Goal: Information Seeking & Learning: Learn about a topic

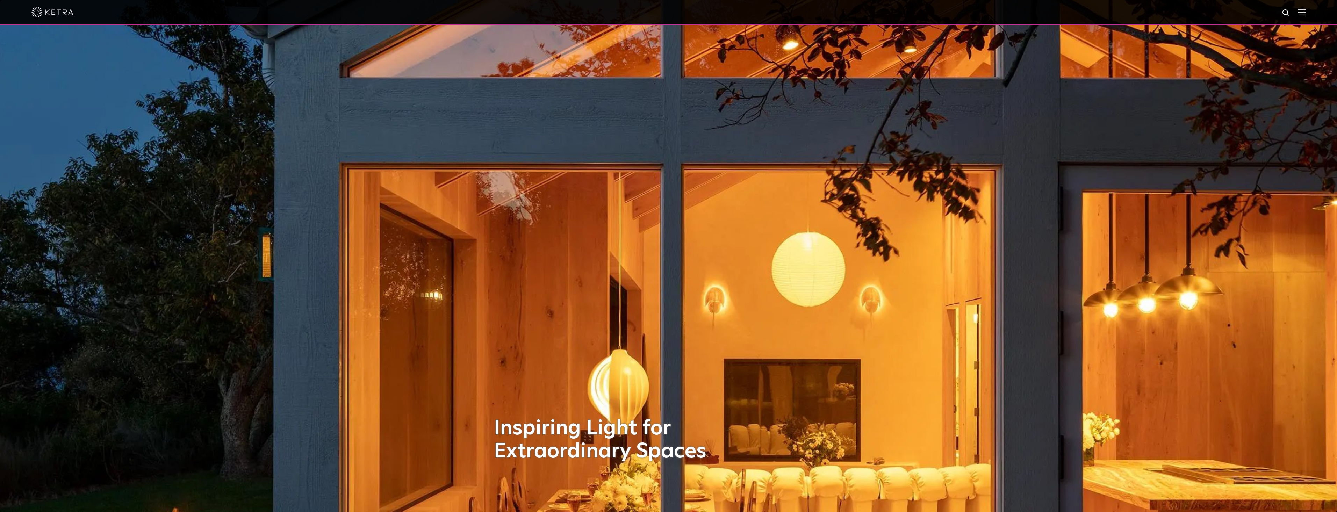
click at [1302, 10] on div at bounding box center [668, 12] width 1274 height 24
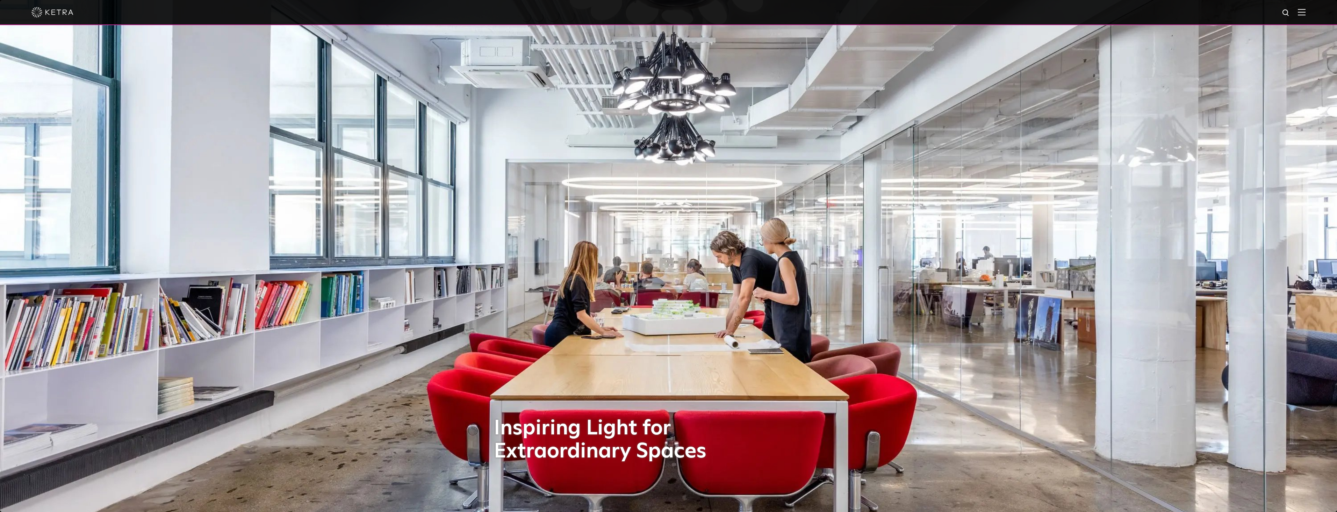
click at [1302, 10] on div at bounding box center [668, 12] width 1274 height 24
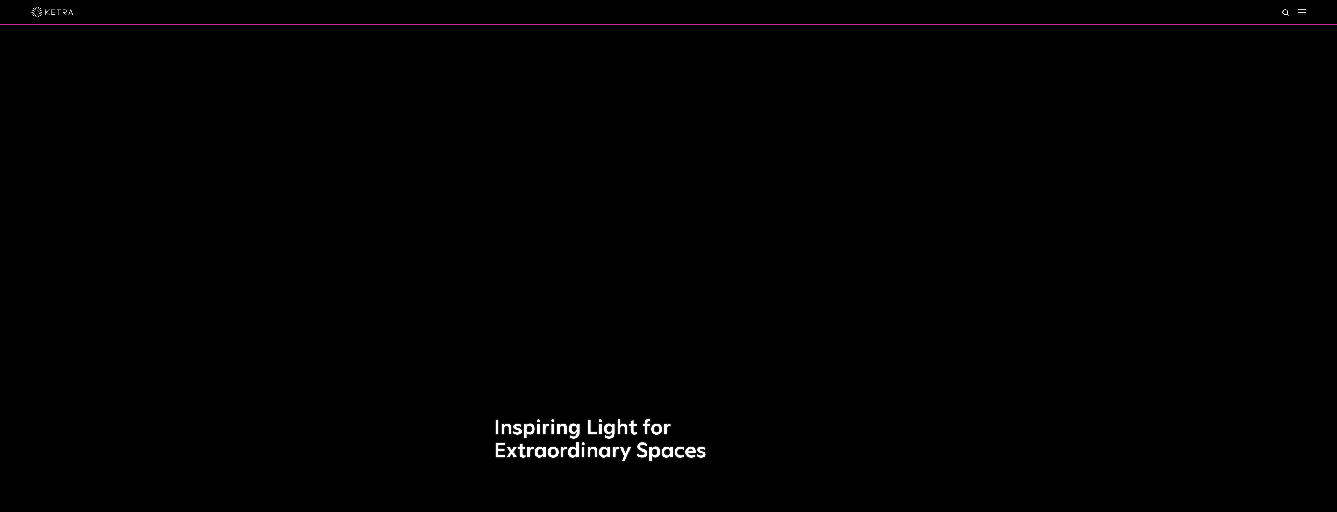
click at [1305, 13] on img at bounding box center [1302, 12] width 8 height 7
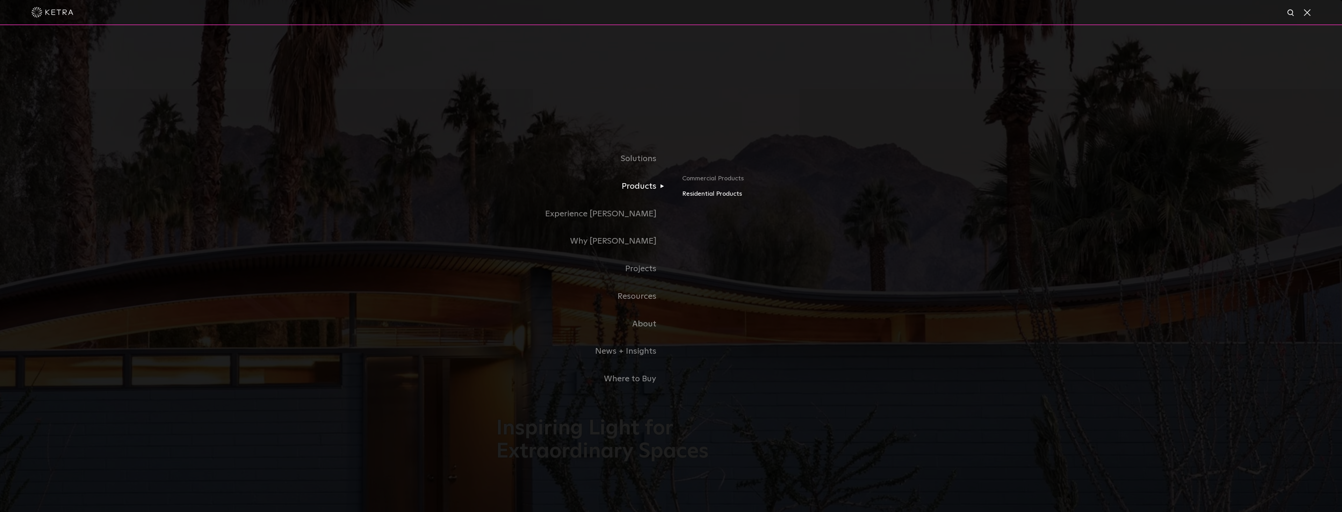
click at [717, 192] on link "Residential Products" at bounding box center [764, 194] width 164 height 10
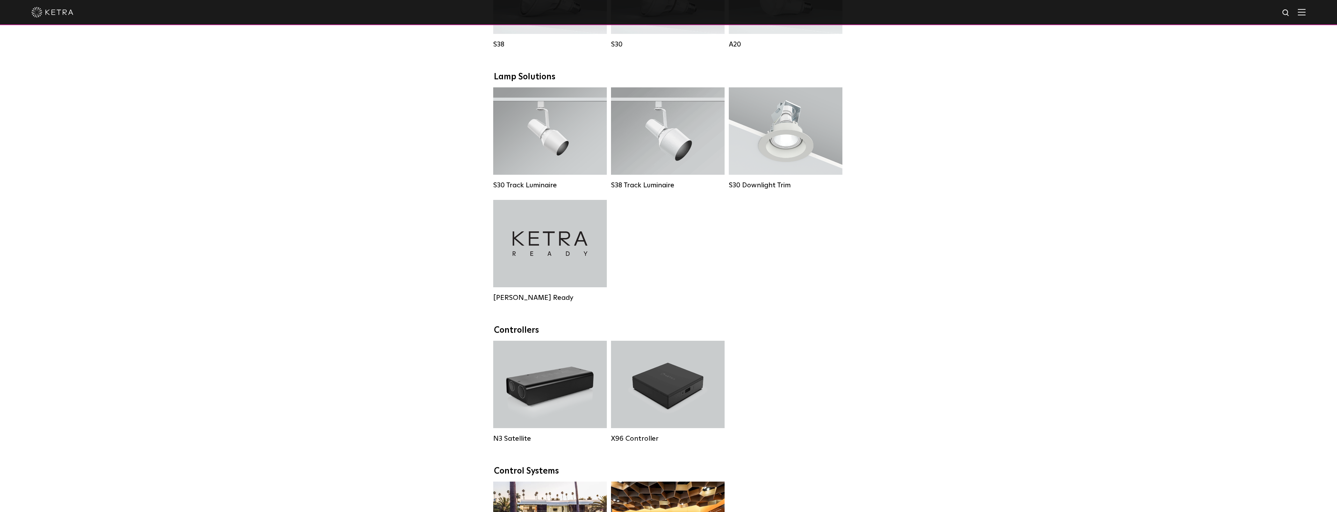
scroll to position [210, 0]
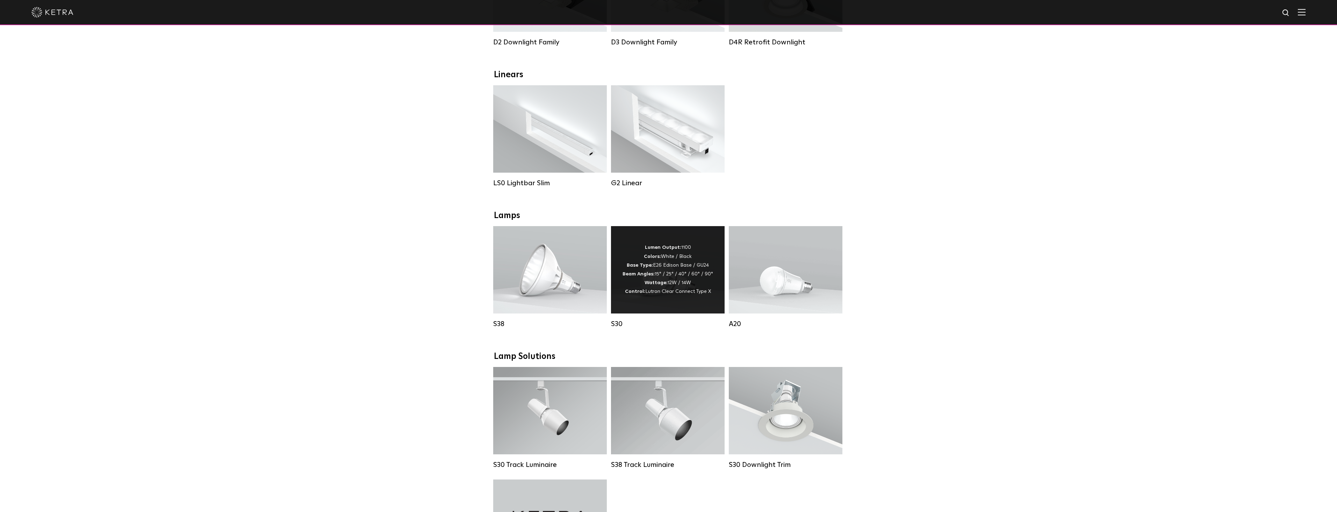
click at [656, 275] on div "Lumen Output: 1100 Colors: White / Black Base Type: E26 Edison Base / GU24 Beam…" at bounding box center [667, 269] width 91 height 53
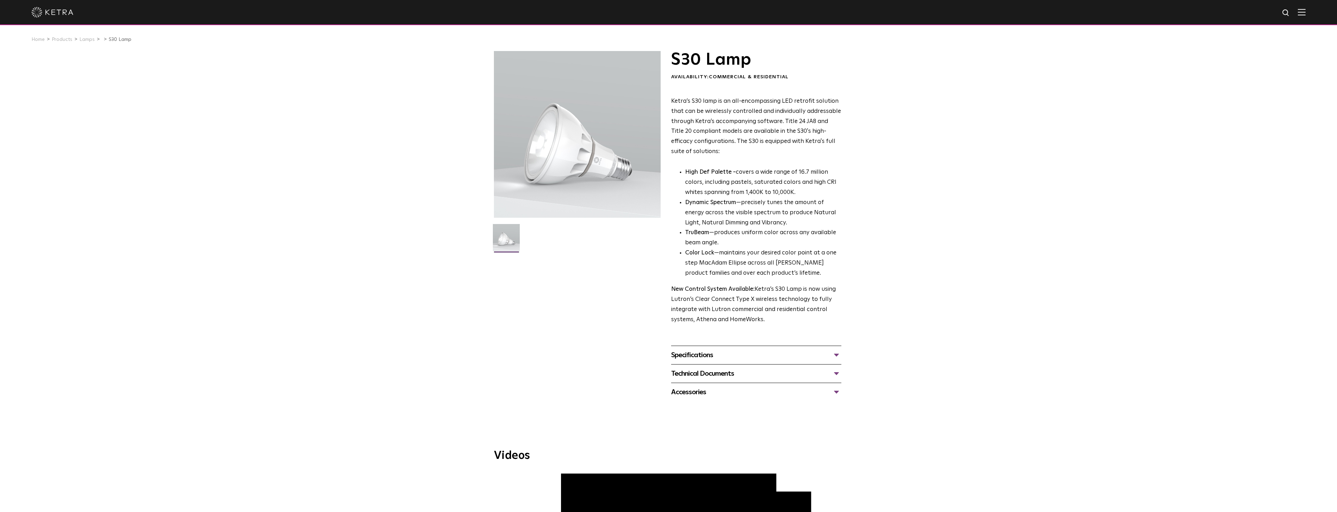
click at [838, 353] on div "Specifications" at bounding box center [756, 354] width 170 height 11
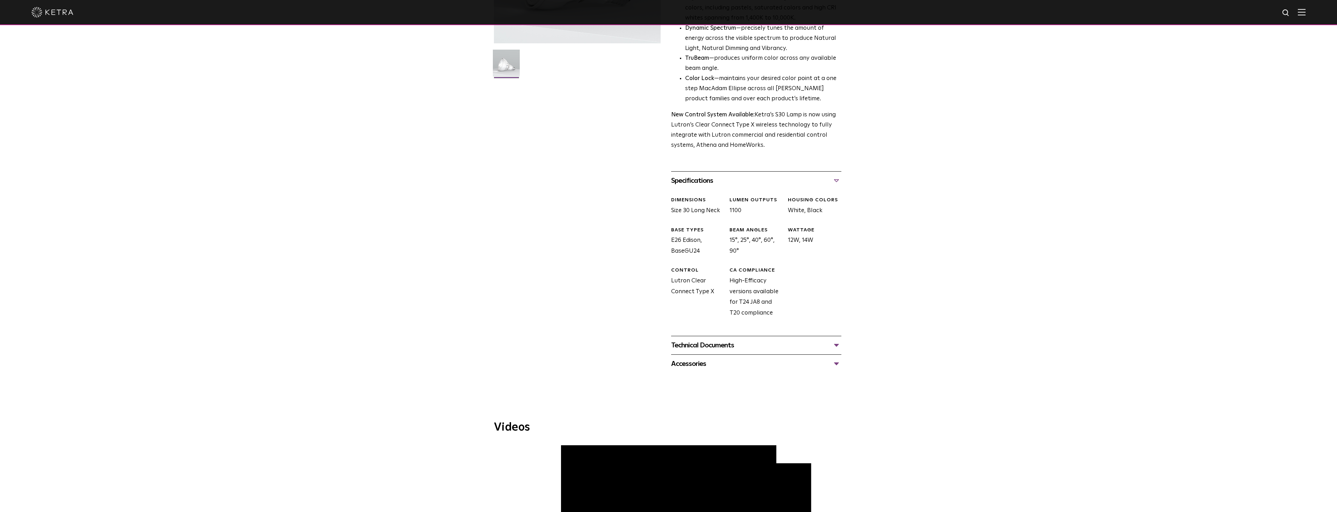
scroll to position [175, 0]
click at [837, 363] on div "Accessories" at bounding box center [756, 363] width 170 height 11
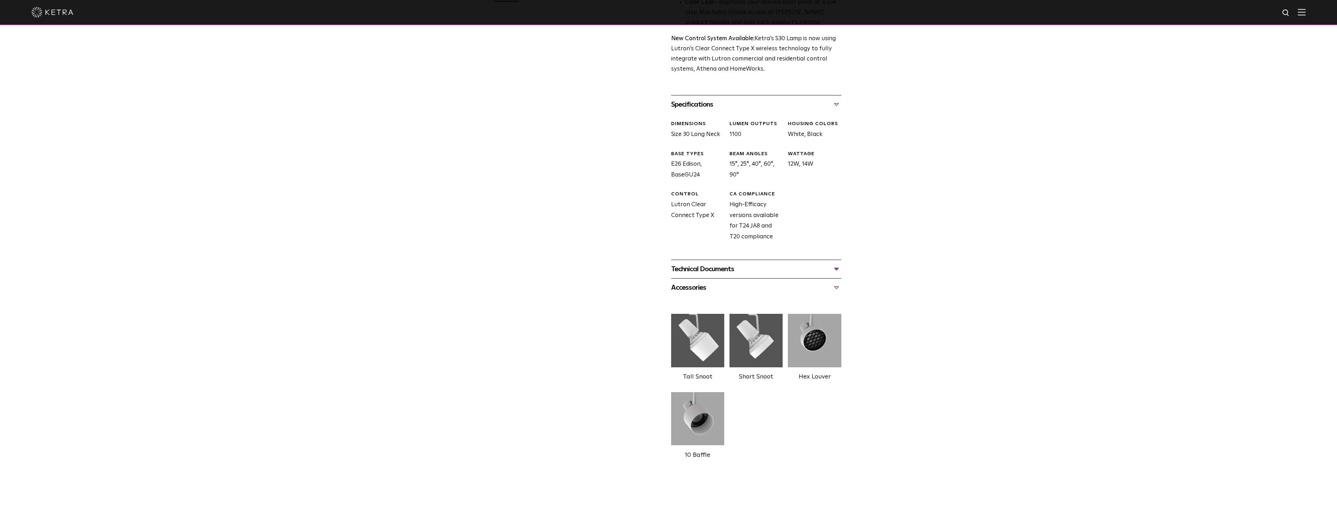
scroll to position [280, 0]
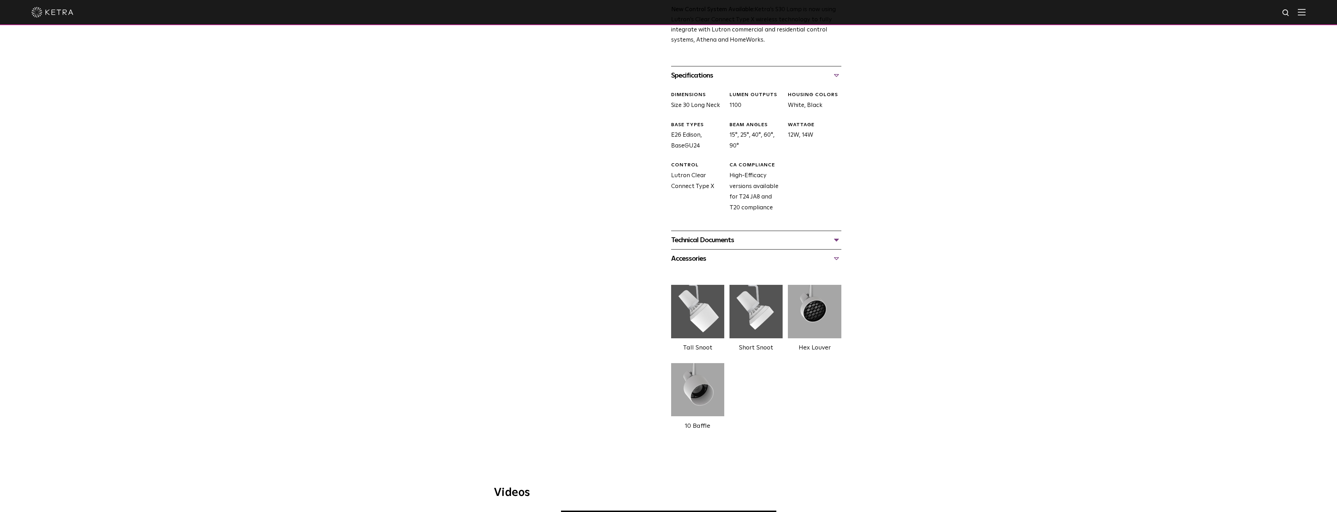
click at [811, 311] on img at bounding box center [814, 311] width 53 height 59
click at [819, 351] on label "Hex Louver" at bounding box center [815, 348] width 32 height 6
click at [819, 311] on img at bounding box center [814, 311] width 53 height 59
click at [780, 313] on img at bounding box center [755, 311] width 53 height 59
click at [760, 317] on img at bounding box center [755, 311] width 53 height 59
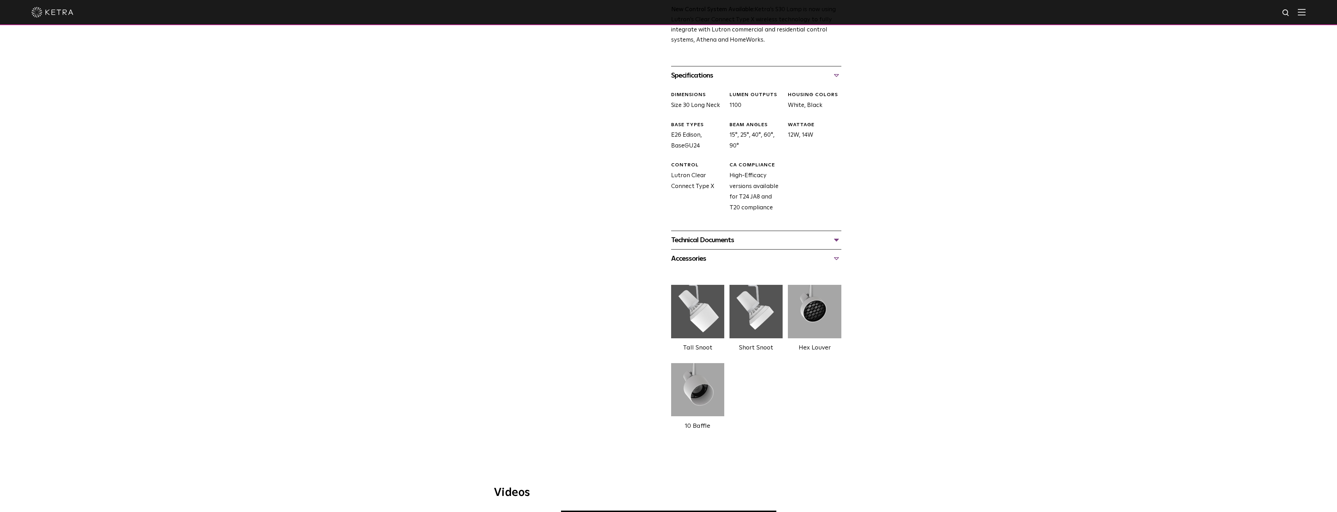
click at [814, 306] on img at bounding box center [814, 311] width 53 height 59
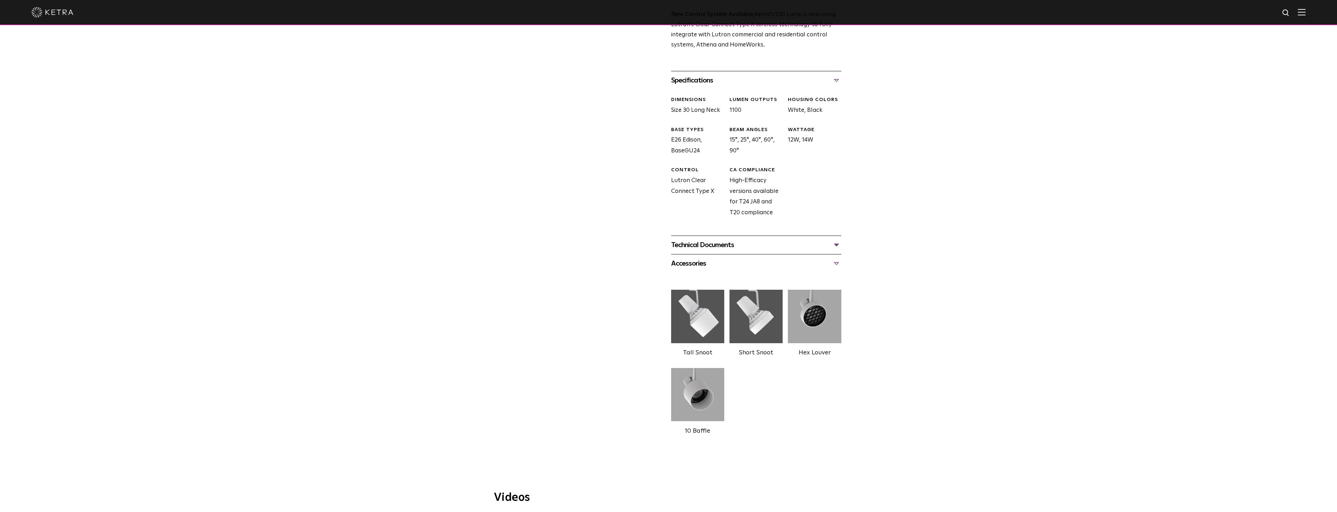
scroll to position [0, 0]
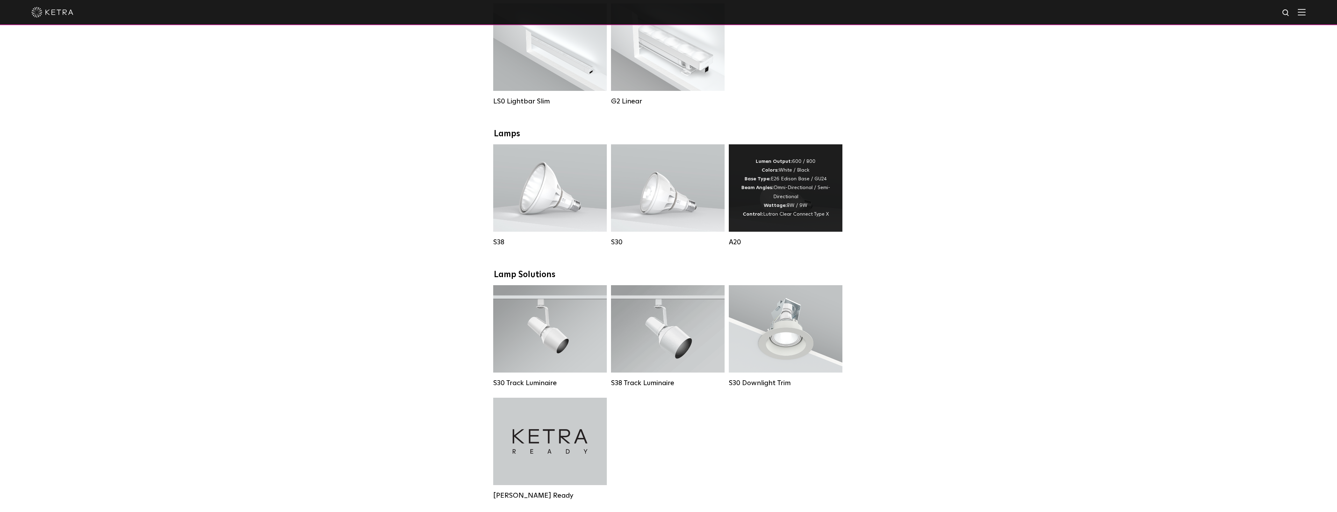
scroll to position [315, 0]
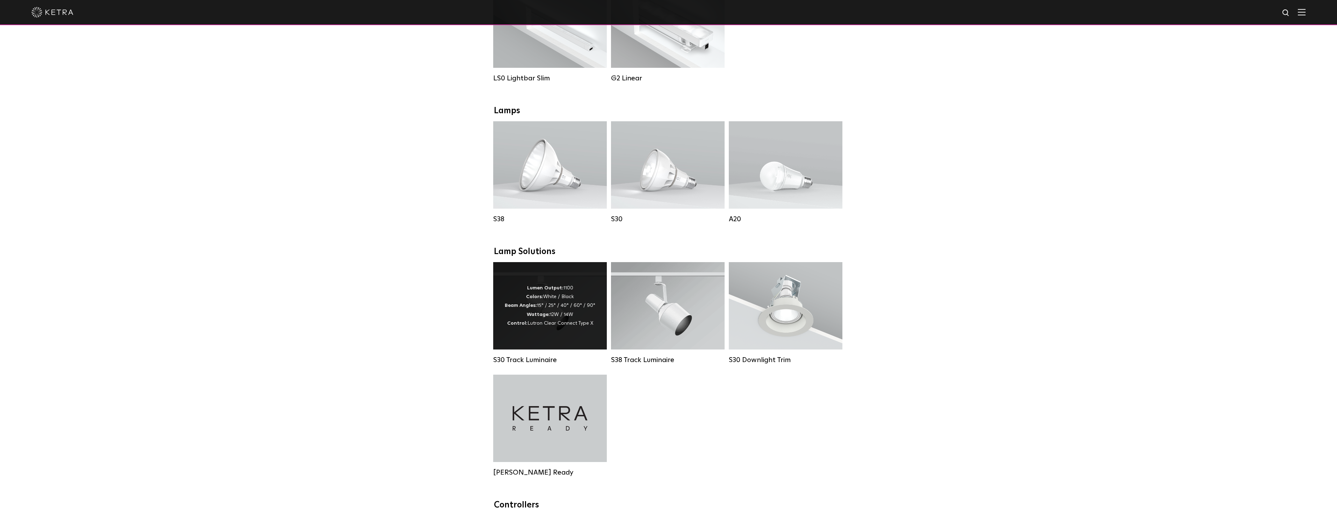
click at [542, 317] on strong "Wattage:" at bounding box center [538, 314] width 23 height 5
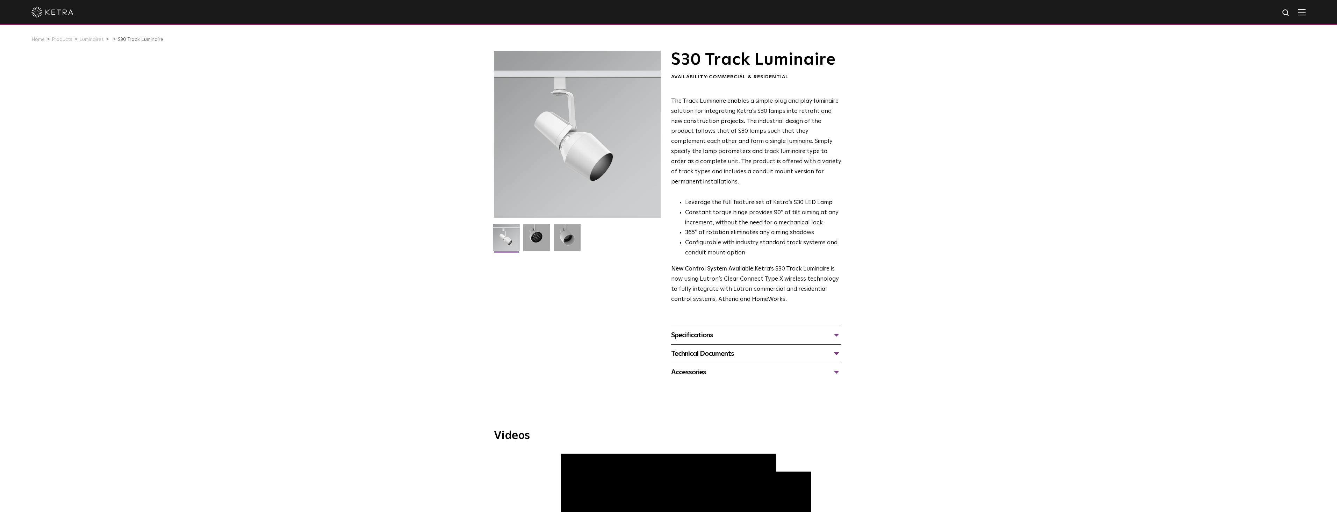
click at [840, 367] on div "Accessories" at bounding box center [756, 372] width 170 height 11
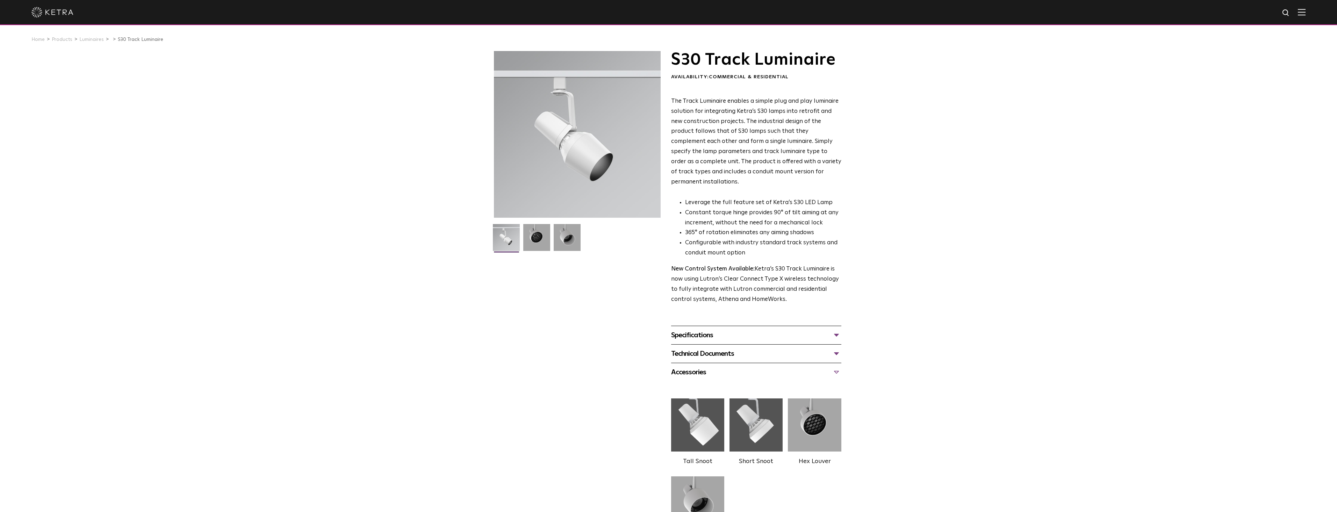
click at [811, 413] on img at bounding box center [814, 424] width 53 height 59
click at [837, 330] on div "Specifications" at bounding box center [756, 335] width 170 height 11
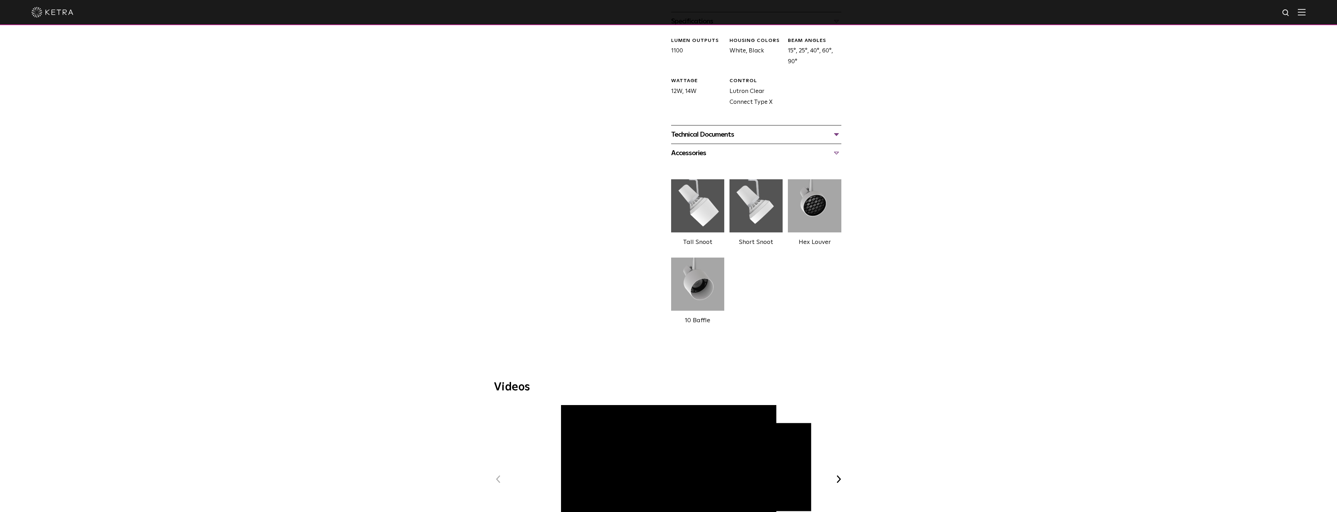
scroll to position [104, 0]
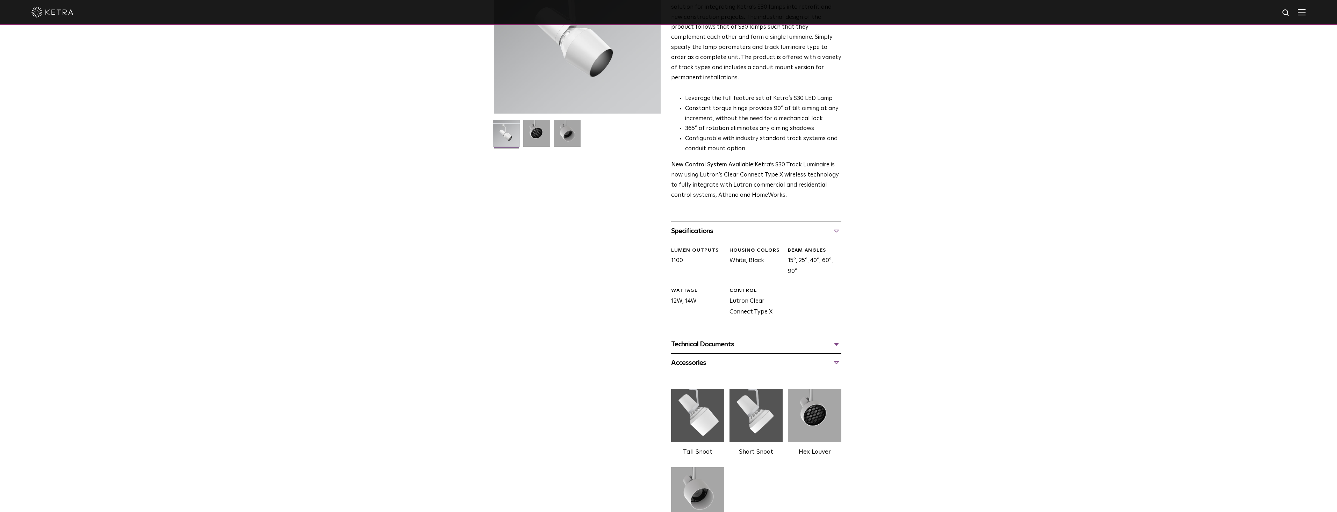
click at [838, 339] on div "Technical Documents" at bounding box center [756, 344] width 170 height 11
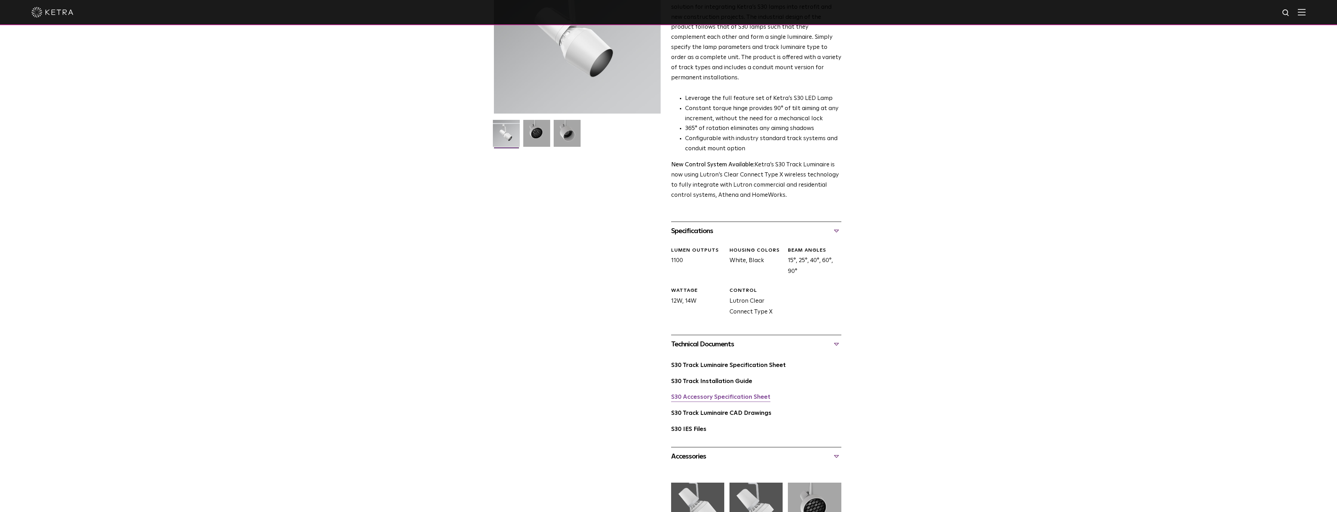
click at [731, 394] on link "S30 Accessory Specification Sheet" at bounding box center [720, 397] width 99 height 6
